Goal: Browse casually

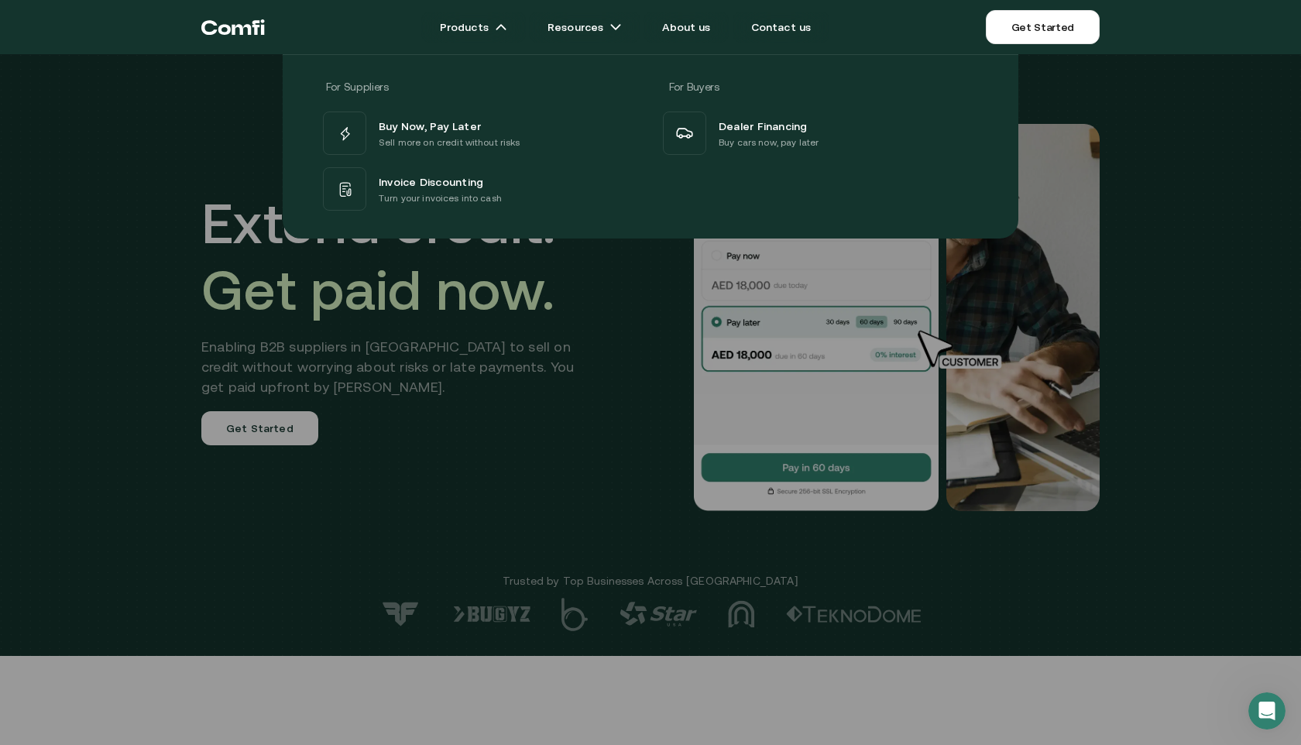
click at [421, 534] on div at bounding box center [650, 426] width 1301 height 745
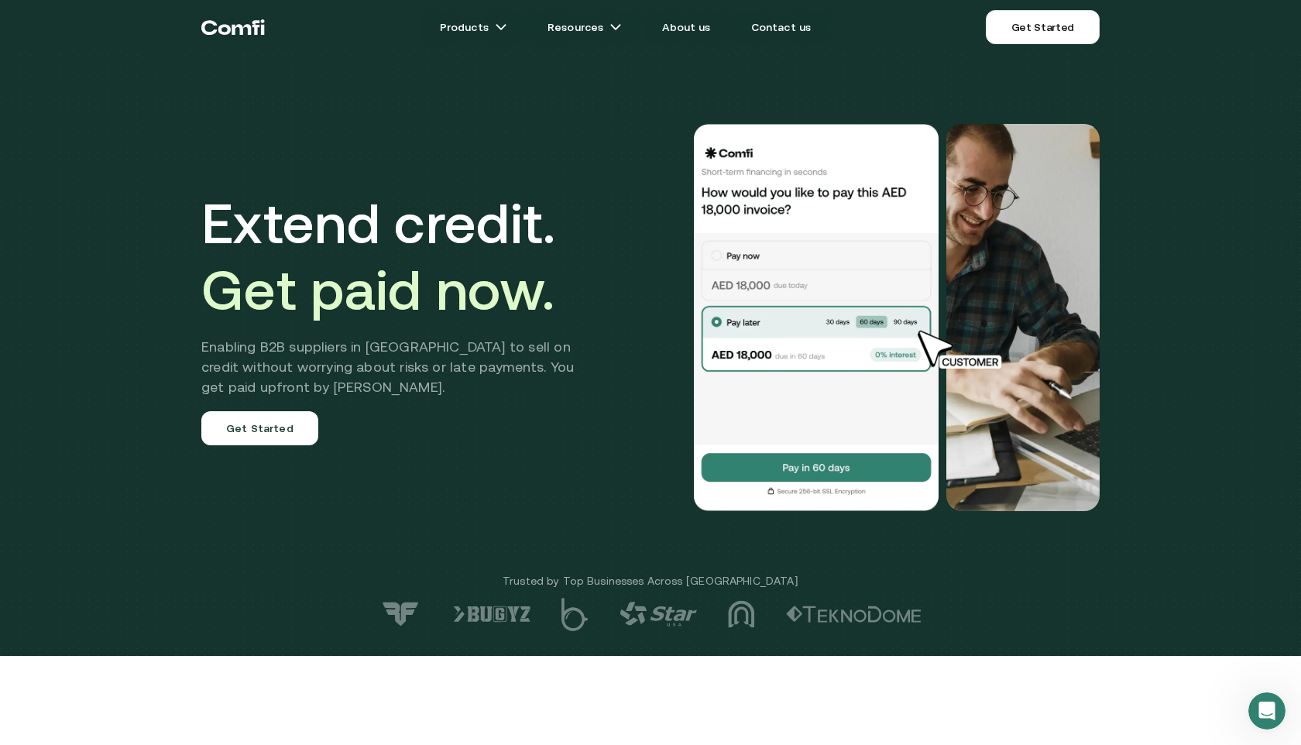
click at [422, 534] on div "Extend credit. Get paid now. Enabling B2B suppliers in [GEOGRAPHIC_DATA] to sel…" at bounding box center [650, 317] width 929 height 511
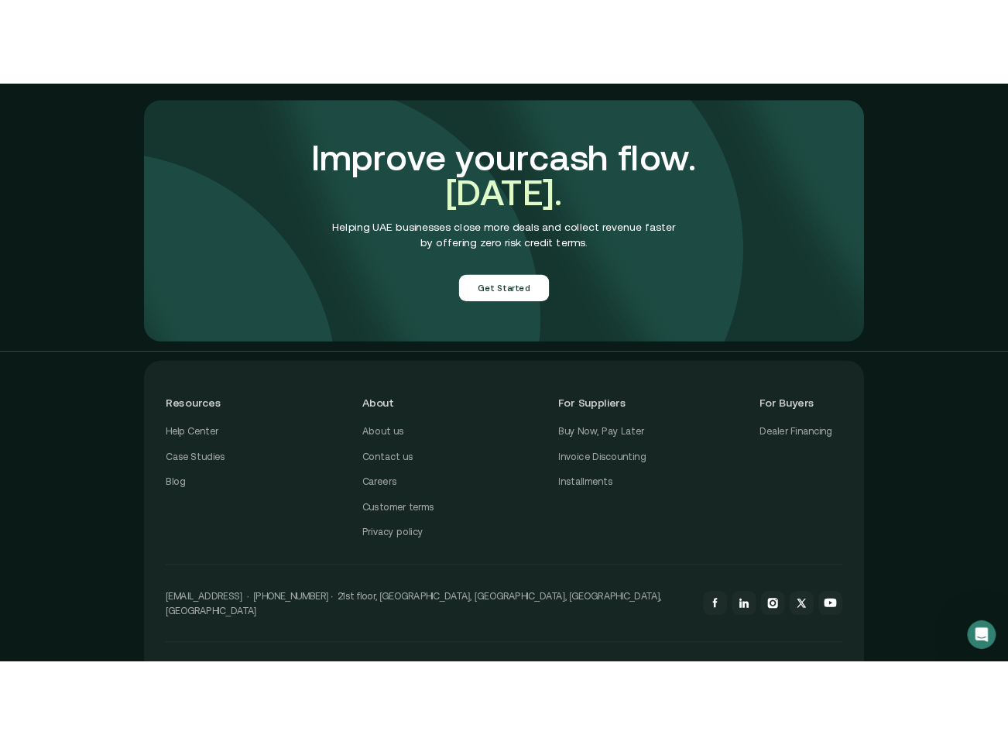
scroll to position [5400, 0]
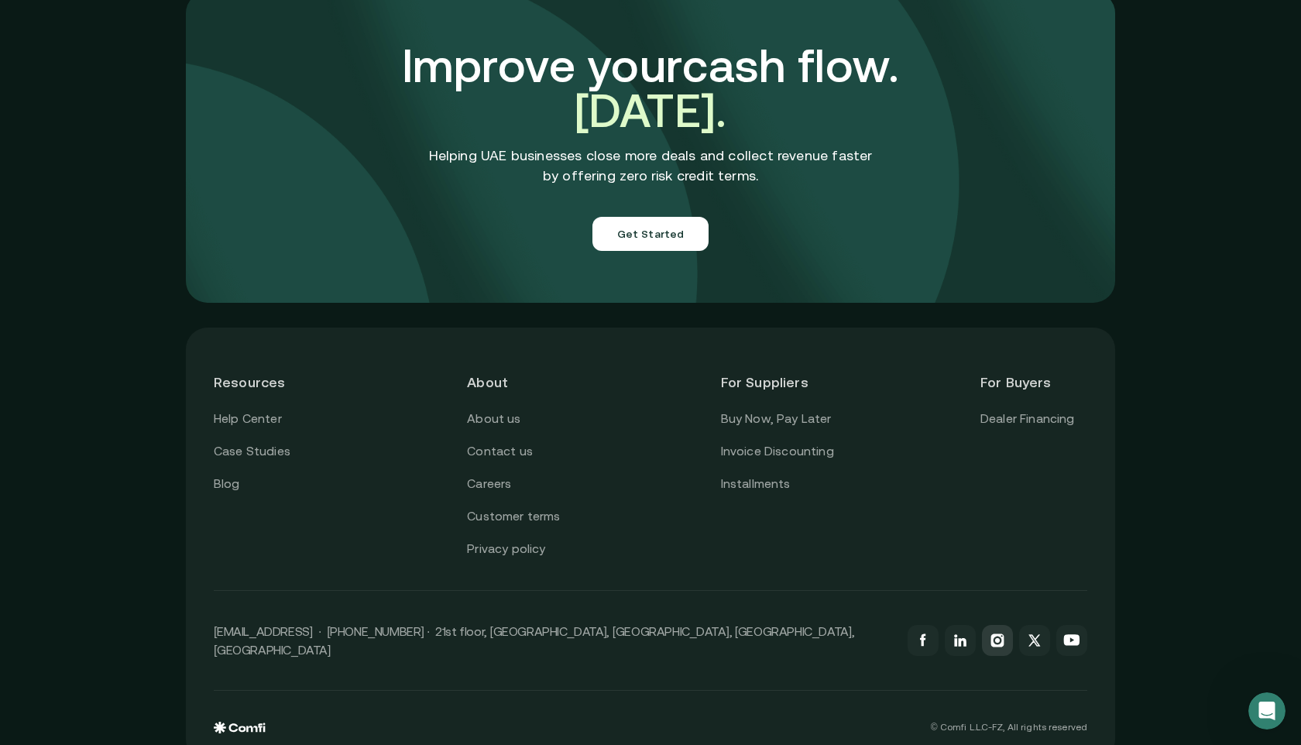
click at [1004, 631] on icon at bounding box center [997, 640] width 19 height 19
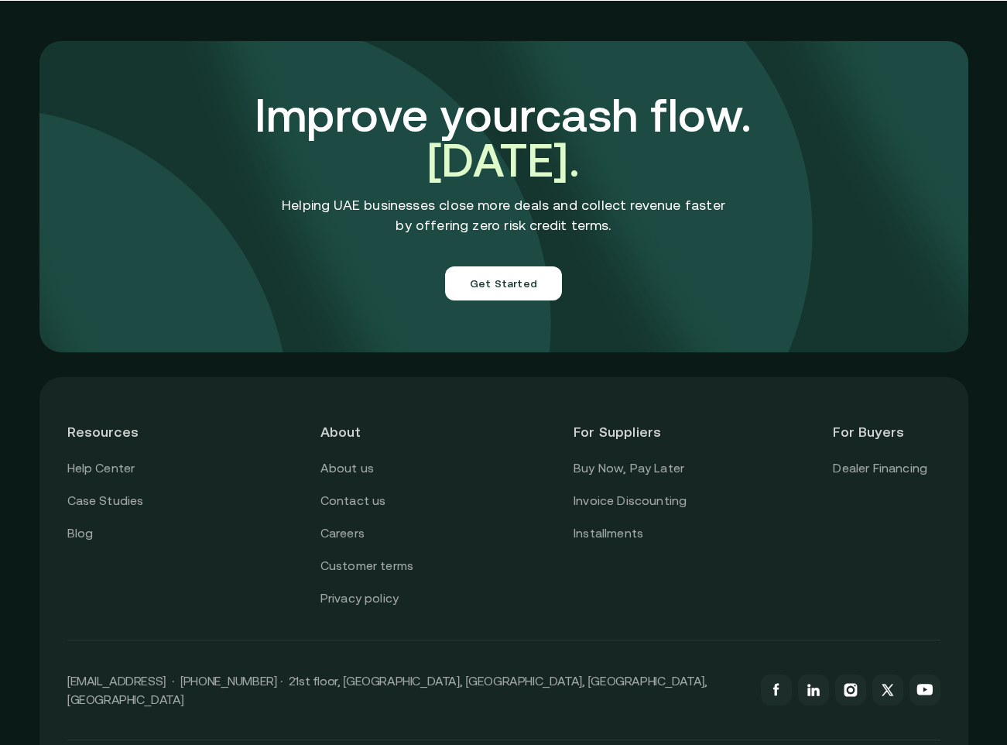
scroll to position [5388, 0]
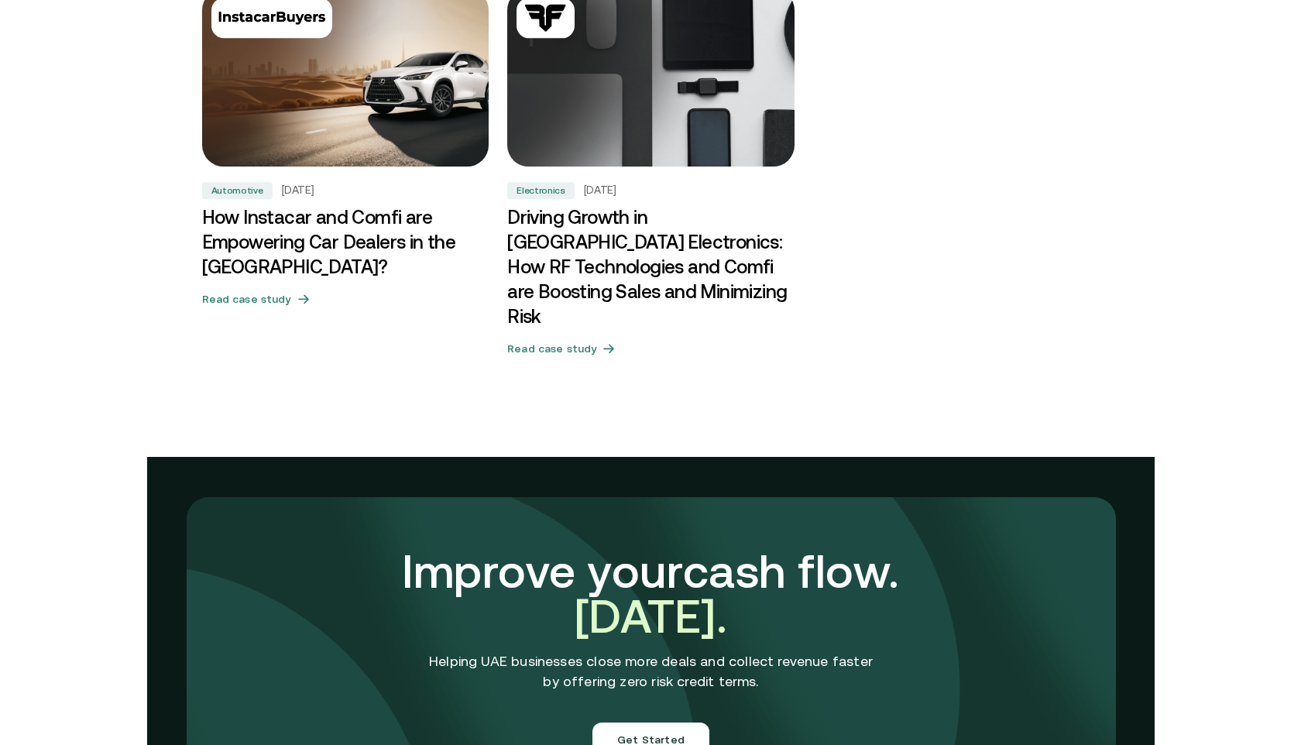
scroll to position [4898, 0]
